Goal: Contribute content: Add original content to the website for others to see

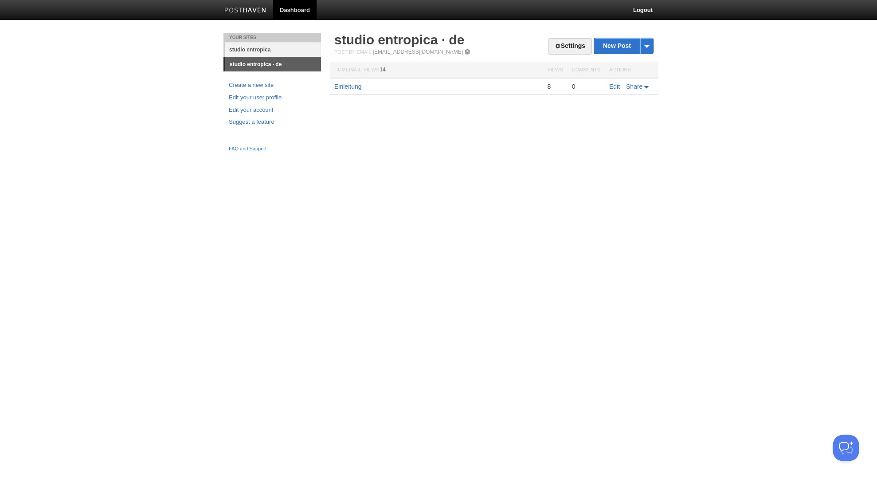
click at [262, 51] on link "studio entropica" at bounding box center [273, 49] width 96 height 15
click at [350, 87] on link "Introduction" at bounding box center [350, 86] width 32 height 7
click at [616, 86] on link "Edit" at bounding box center [614, 86] width 11 height 7
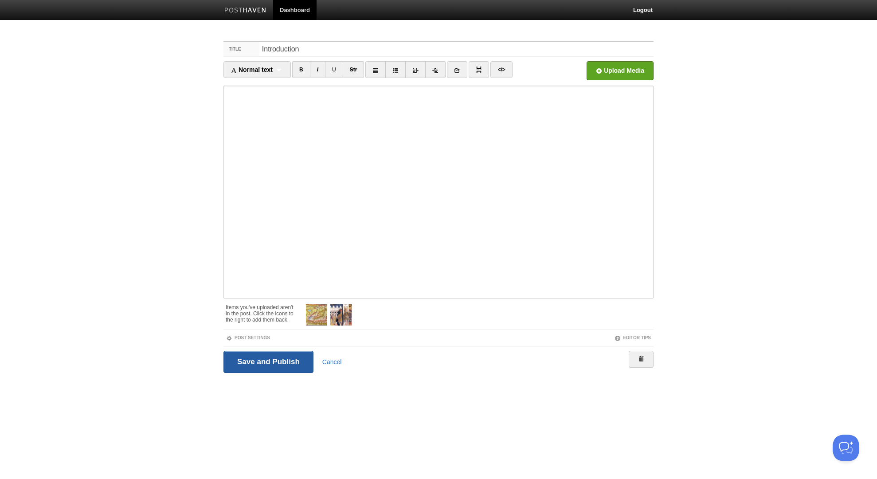
click at [291, 363] on input "Save and Publish" at bounding box center [268, 362] width 90 height 22
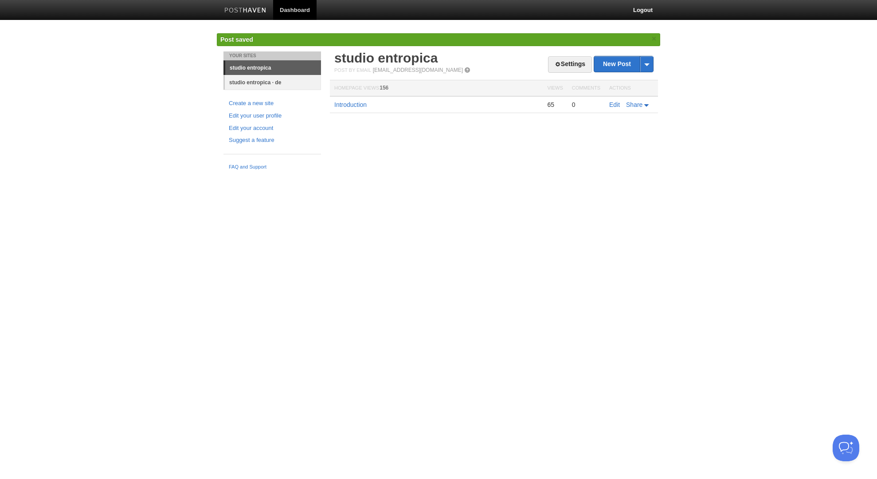
click at [269, 84] on link "studio entropica · de" at bounding box center [273, 82] width 96 height 15
click at [346, 105] on link "Einleitung" at bounding box center [347, 104] width 27 height 7
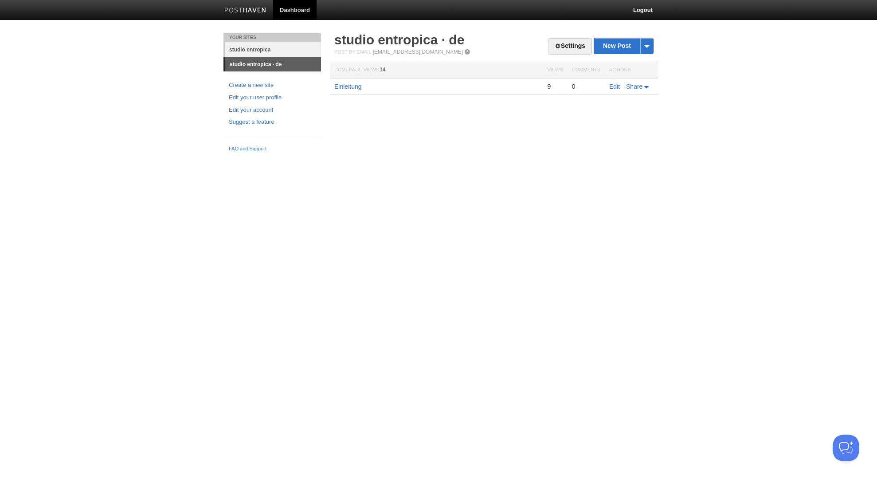
click at [265, 50] on link "studio entropica" at bounding box center [273, 49] width 96 height 15
click at [262, 64] on link "studio entropica · de" at bounding box center [273, 64] width 96 height 15
click at [613, 85] on link "Edit" at bounding box center [614, 86] width 11 height 7
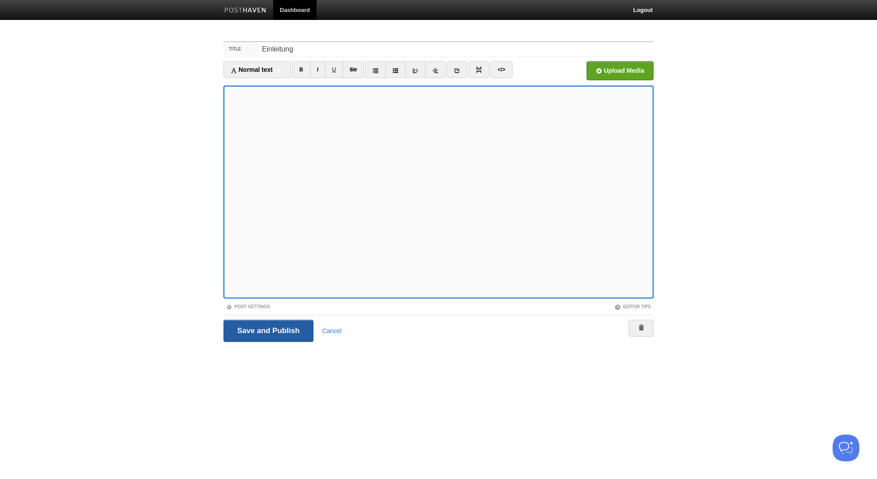
click at [255, 329] on input "Save and Publish" at bounding box center [268, 331] width 90 height 22
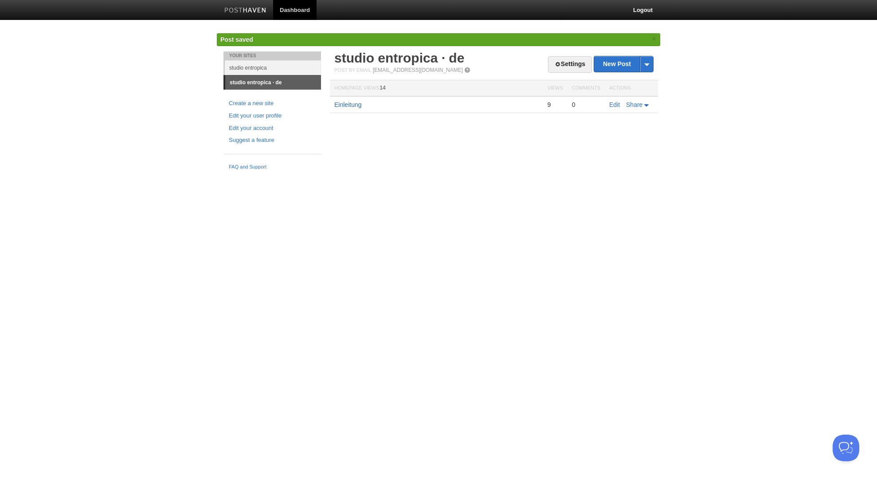
click at [348, 106] on link "Einleitung" at bounding box center [347, 104] width 27 height 7
